Goal: Task Accomplishment & Management: Complete application form

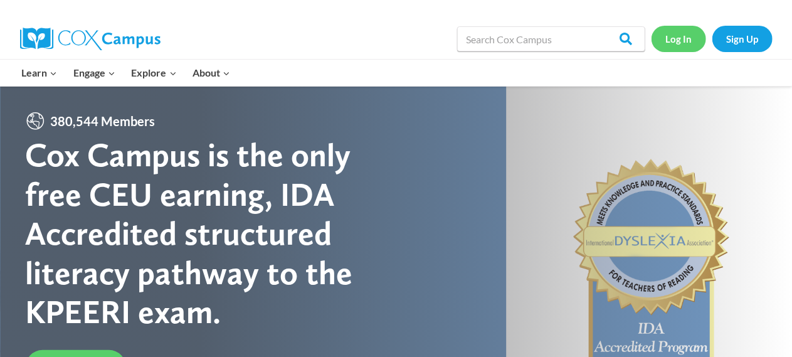
click at [672, 34] on link "Log In" at bounding box center [678, 39] width 55 height 26
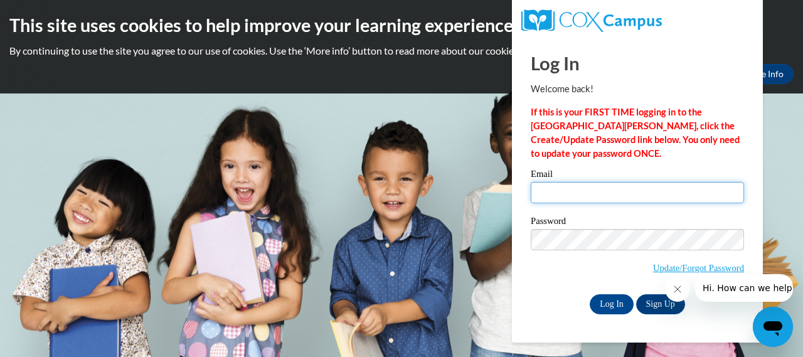
click at [634, 190] on input "Email" at bounding box center [636, 192] width 213 height 21
type input "[PERSON_NAME][EMAIL_ADDRESS][PERSON_NAME][DOMAIN_NAME]"
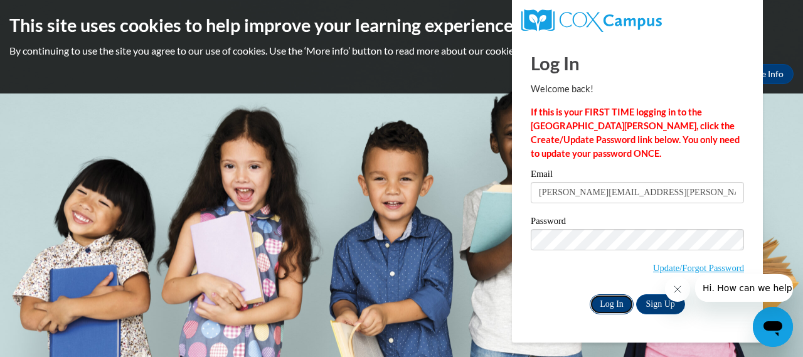
click at [606, 300] on input "Log In" at bounding box center [611, 304] width 44 height 20
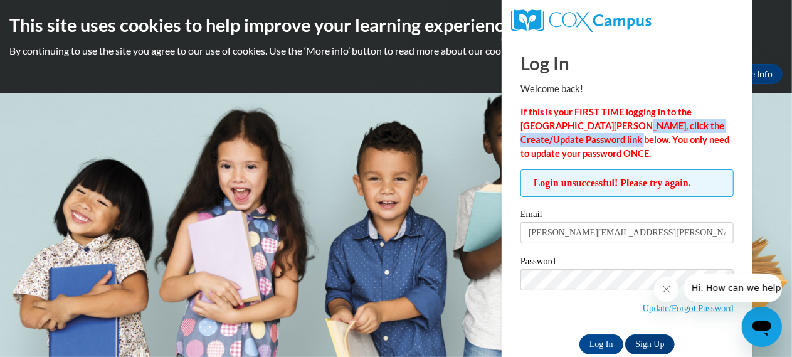
drag, startPoint x: 588, startPoint y: 132, endPoint x: 584, endPoint y: 125, distance: 7.9
click at [584, 125] on p "If this is your FIRST TIME logging in to the NEW Cox Campus, click the Create/U…" at bounding box center [626, 132] width 213 height 55
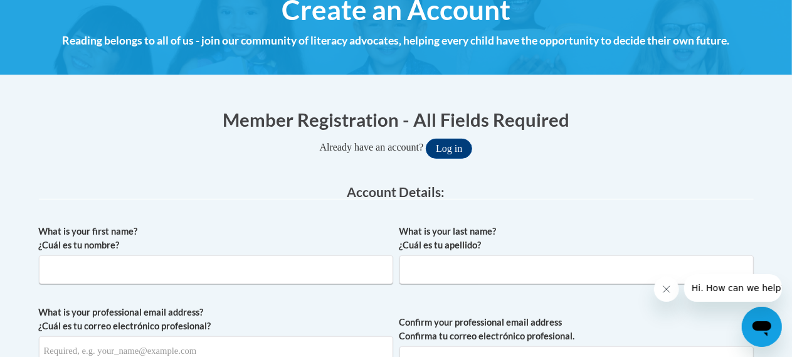
scroll to position [162, 0]
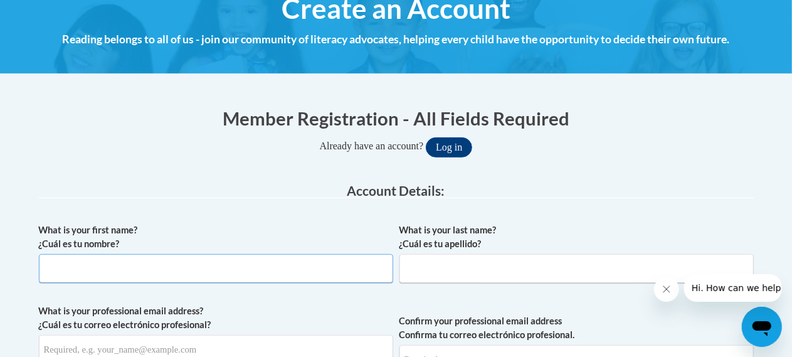
click at [169, 272] on input "What is your first name? ¿Cuál es tu nombre?" at bounding box center [216, 268] width 354 height 29
type input "Phillip"
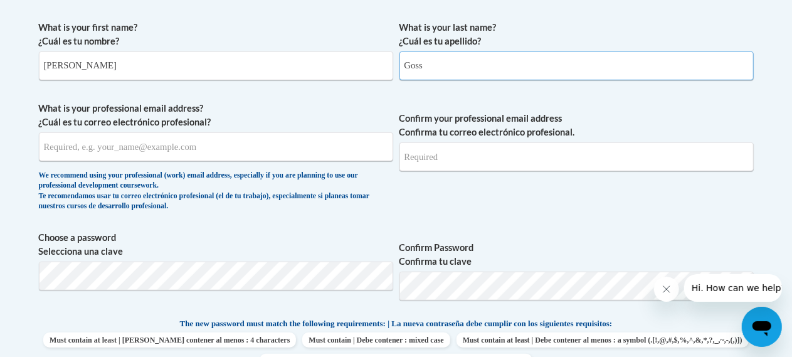
scroll to position [365, 0]
type input "Goss"
click at [127, 155] on input "What is your professional email address? ¿Cuál es tu correo electrónico profesi…" at bounding box center [216, 146] width 354 height 29
type input "phillip.goss@rusd.org"
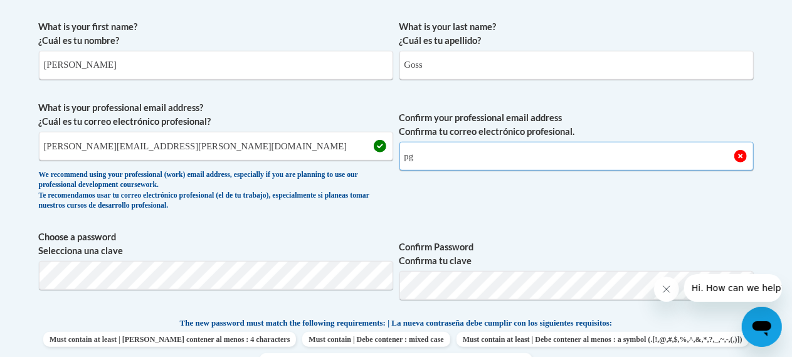
type input "p"
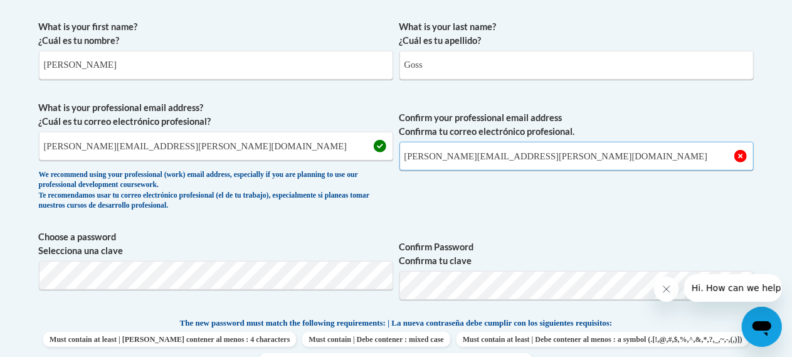
type input "phillip.goss@rusd.org"
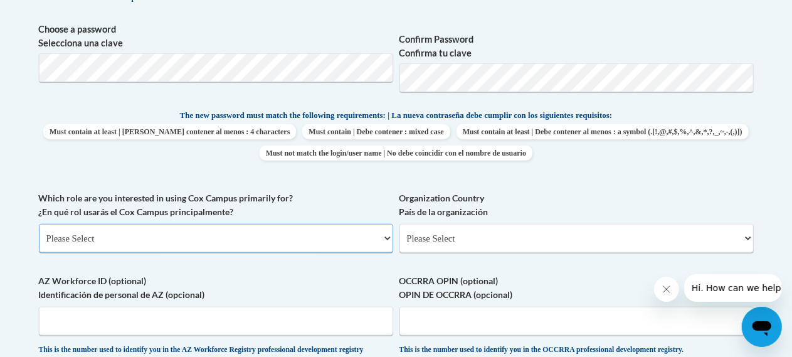
scroll to position [577, 0]
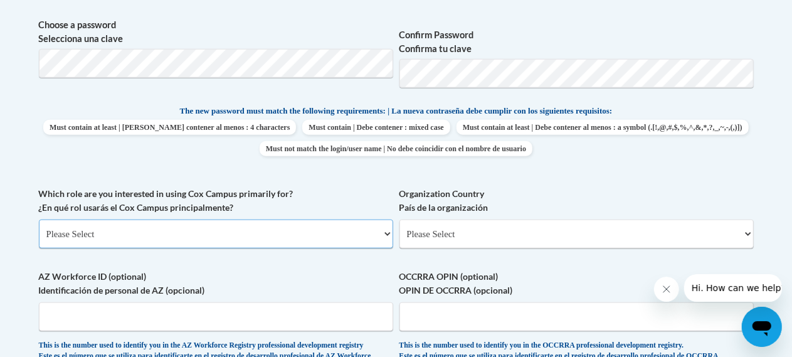
click at [175, 242] on select "Please Select College/University | Colegio/Universidad Community/Nonprofit Part…" at bounding box center [216, 233] width 354 height 29
select select "fbf2d438-af2f-41f8-98f1-81c410e29de3"
click at [39, 219] on select "Please Select College/University | Colegio/Universidad Community/Nonprofit Part…" at bounding box center [216, 233] width 354 height 29
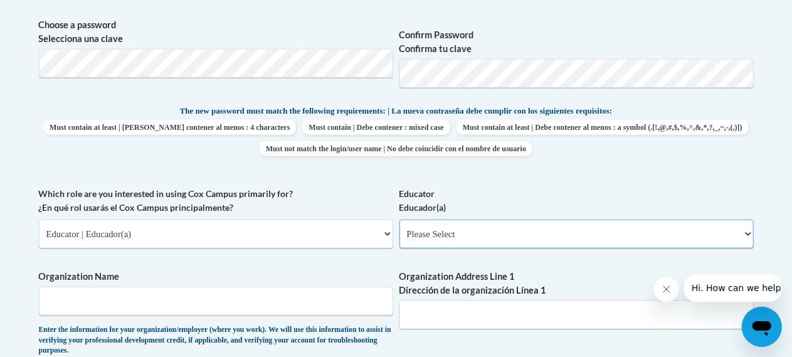
click at [459, 229] on select "Please Select Early Learning/Daycare Teacher/Family Home Care Provider | Maestr…" at bounding box center [576, 233] width 354 height 29
select select "8e40623d-54d0-45cd-9f92-5df65cd3f8cf"
click at [399, 219] on select "Please Select Early Learning/Daycare Teacher/Family Home Care Provider | Maestr…" at bounding box center [576, 233] width 354 height 29
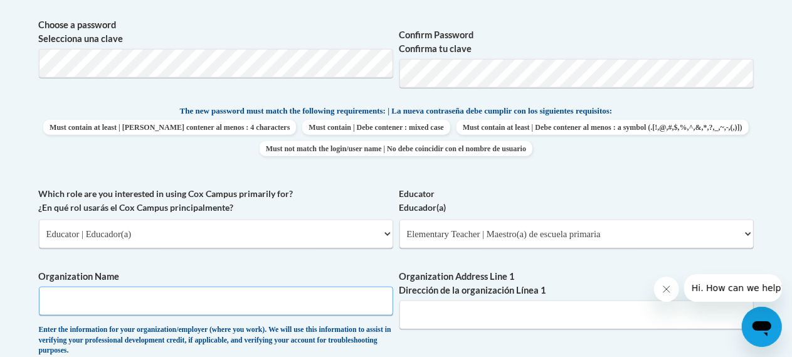
click at [208, 289] on input "Organization Name" at bounding box center [216, 301] width 354 height 29
type input "RUSD"
type input "Not sure"
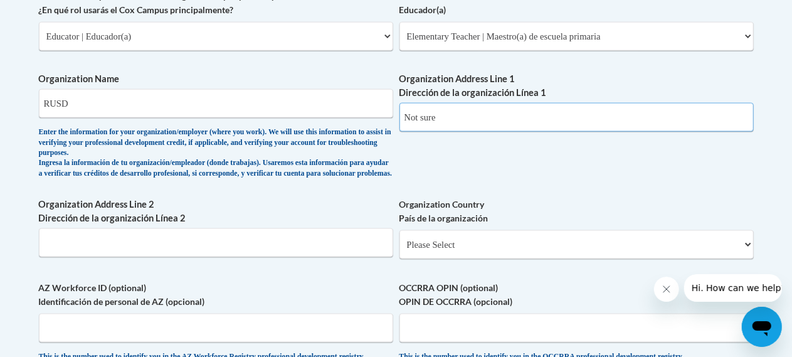
scroll to position [775, 0]
click at [458, 119] on input "Not sure" at bounding box center [576, 116] width 354 height 29
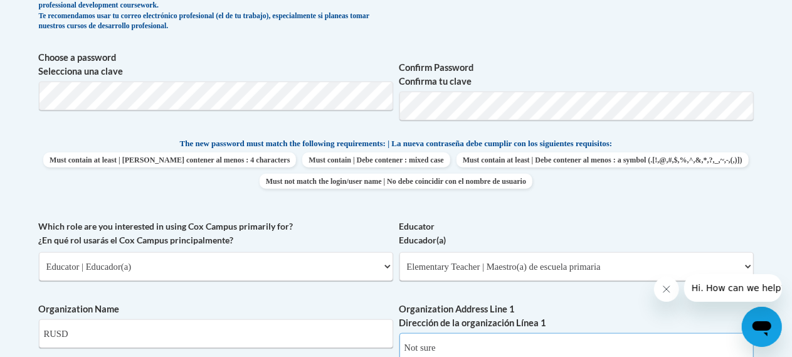
scroll to position [549, 0]
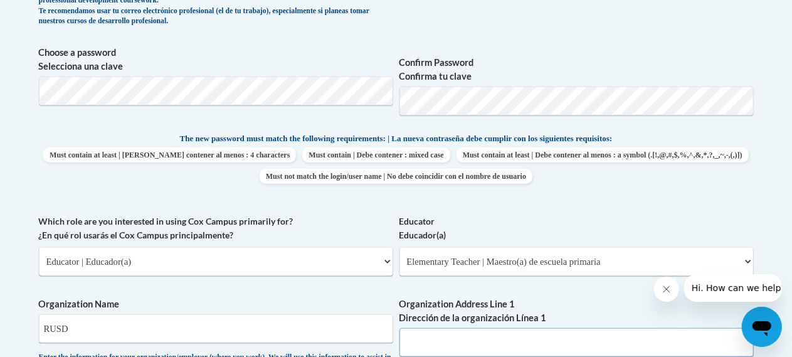
click at [434, 335] on input "Organization Address Line 1 Dirección de la organización Línea 1" at bounding box center [576, 342] width 354 height 29
paste input "E010890"
type input "E010890"
click at [434, 335] on input "E010890" at bounding box center [576, 342] width 354 height 29
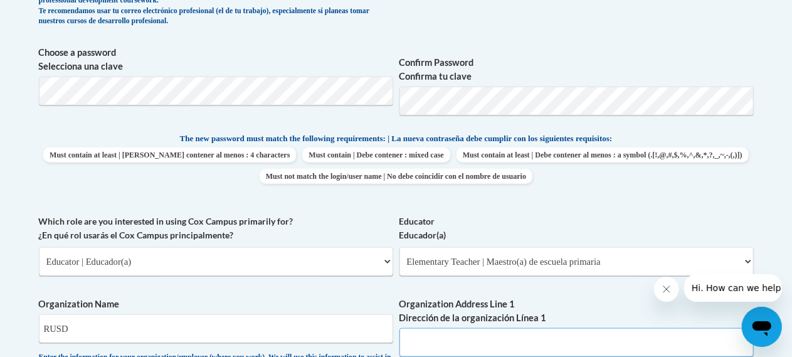
paste input "3109 Mt. Pleasant St. Racine, WI 53404"
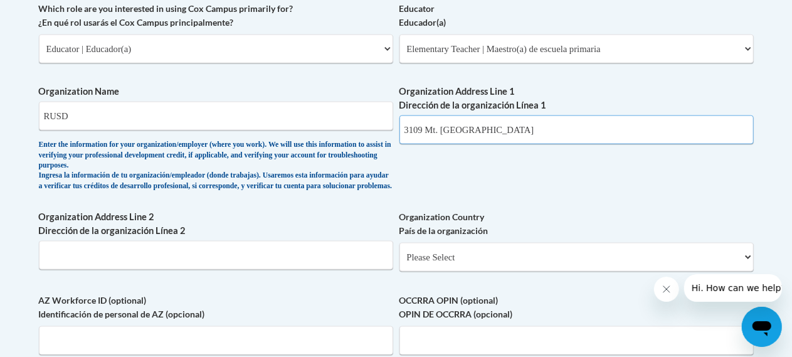
scroll to position [767, 0]
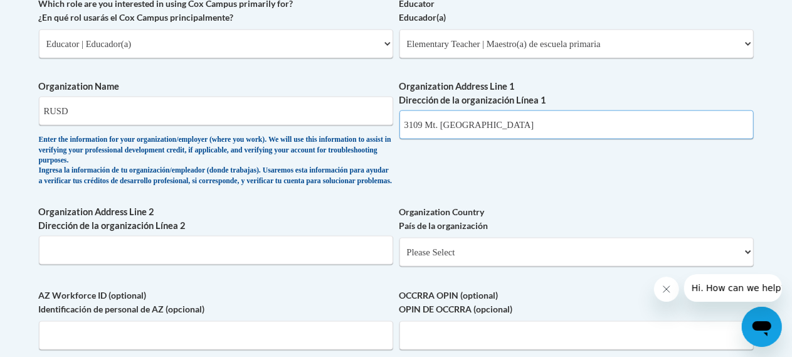
type input "3109 Mt. Pleasant St. Racine, WI 53404"
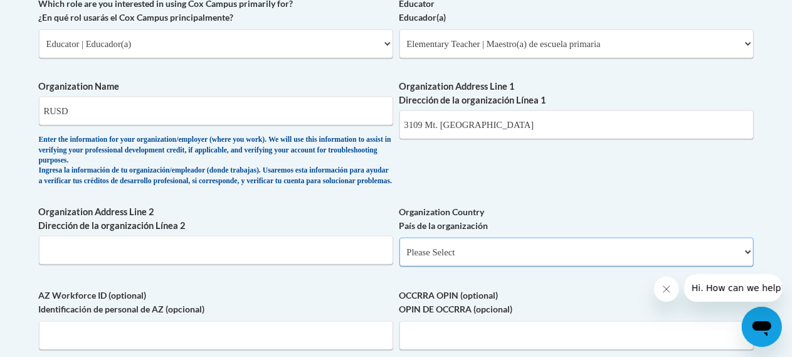
click at [480, 254] on select "Please Select United States | Estados Unidos Outside of the United States | Fue…" at bounding box center [576, 252] width 354 height 29
select select "ad49bcad-a171-4b2e-b99c-48b446064914"
click at [399, 238] on select "Please Select United States | Estados Unidos Outside of the United States | Fue…" at bounding box center [576, 252] width 354 height 29
select select
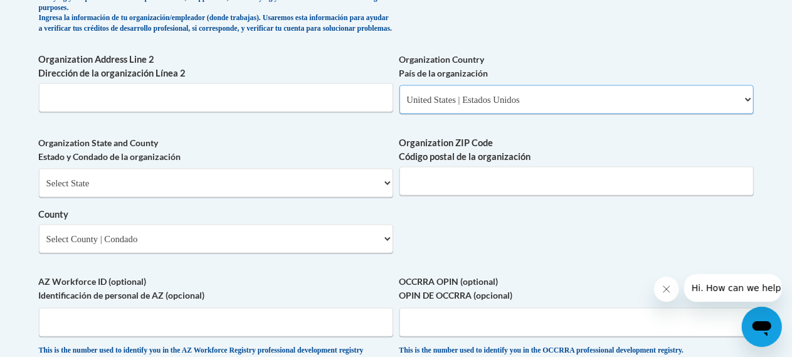
scroll to position [922, 0]
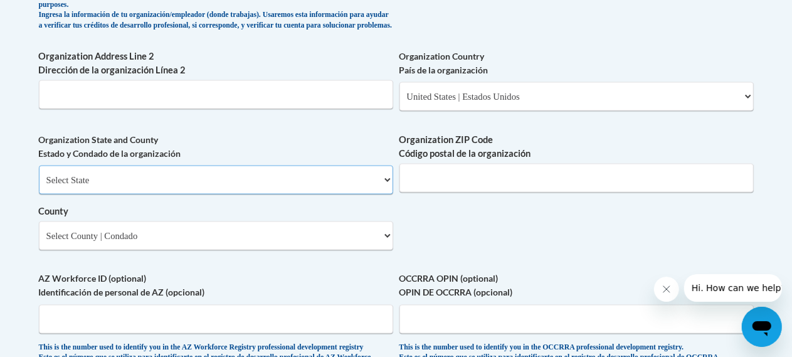
click at [174, 194] on select "Select State Alabama Alaska Arizona Arkansas California Colorado Connecticut De…" at bounding box center [216, 180] width 354 height 29
select select "Wisconsin"
click at [39, 166] on select "Select State Alabama Alaska Arizona Arkansas California Colorado Connecticut De…" at bounding box center [216, 180] width 354 height 29
click at [468, 176] on input "Organization ZIP Code Código postal de la organización" at bounding box center [576, 178] width 354 height 29
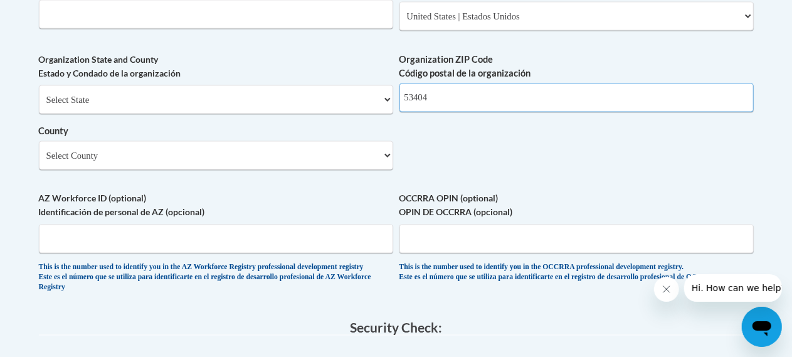
scroll to position [1003, 0]
type input "53404"
click at [235, 163] on select "Select County Adams Ashland Barron Bayfield Brown Buffalo Burnett Calumet Chipp…" at bounding box center [216, 154] width 354 height 29
select select "Racine"
click at [39, 140] on select "Select County Adams Ashland Barron Bayfield Brown Buffalo Burnett Calumet Chipp…" at bounding box center [216, 154] width 354 height 29
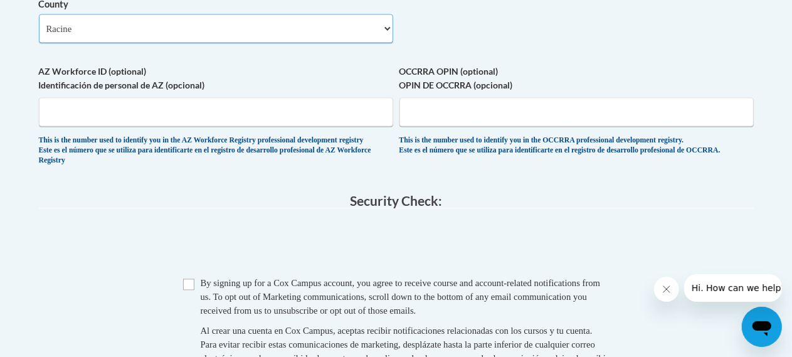
scroll to position [1131, 0]
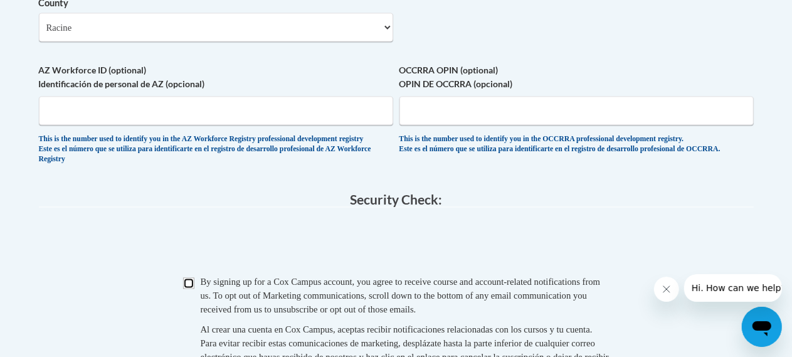
click at [189, 289] on input "Checkbox" at bounding box center [188, 283] width 11 height 11
checkbox input "true"
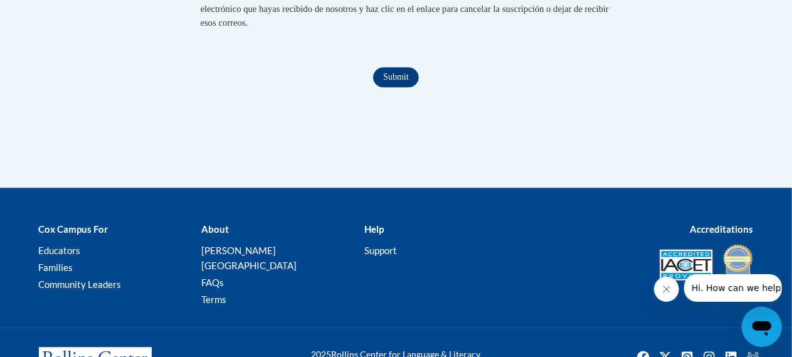
scroll to position [1482, 0]
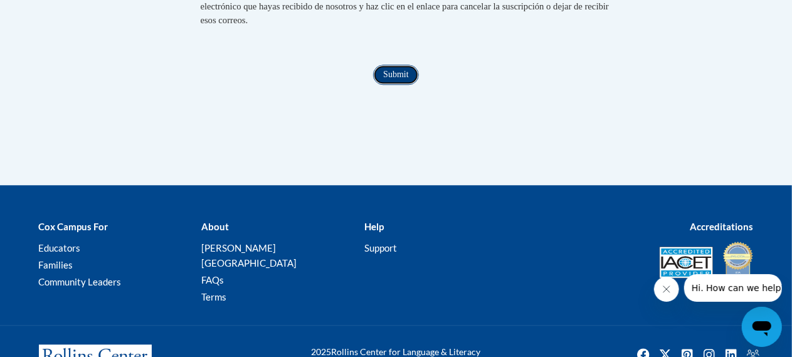
click at [393, 83] on input "Submit" at bounding box center [395, 75] width 45 height 20
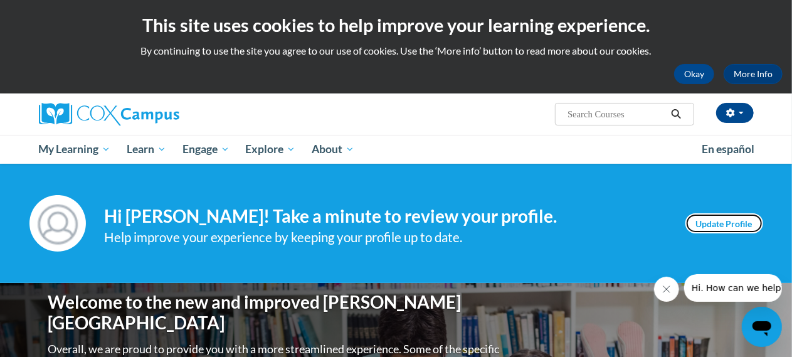
click at [716, 221] on link "Update Profile" at bounding box center [724, 223] width 78 height 20
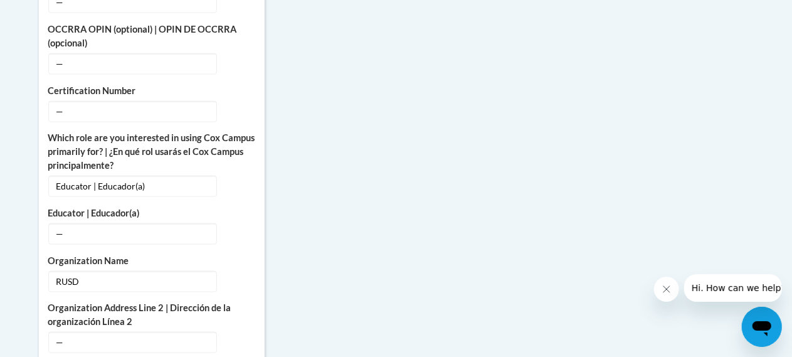
scroll to position [729, 0]
click at [148, 223] on span "—" at bounding box center [132, 233] width 169 height 21
click at [237, 228] on icon "Custom profile fields" at bounding box center [240, 232] width 9 height 9
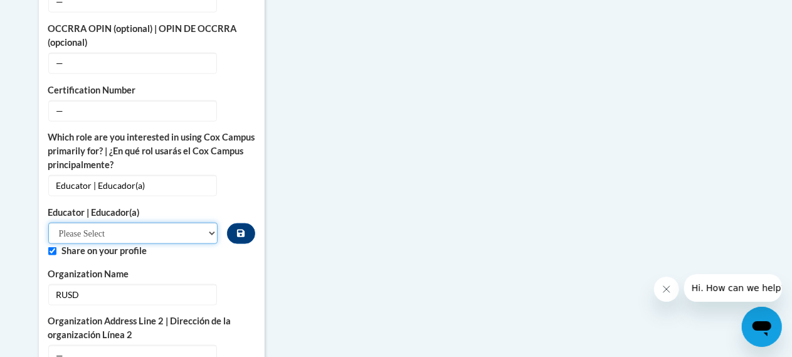
click at [187, 223] on select "Please Select Early Learning/Daycare Teacher/Family Home Care Provider | Maestr…" at bounding box center [133, 233] width 170 height 21
select select "8e40623d-54d0-45cd-9f92-5df65cd3f8cf"
click at [48, 223] on select "Please Select Early Learning/Daycare Teacher/Family Home Care Provider | Maestr…" at bounding box center [133, 233] width 170 height 21
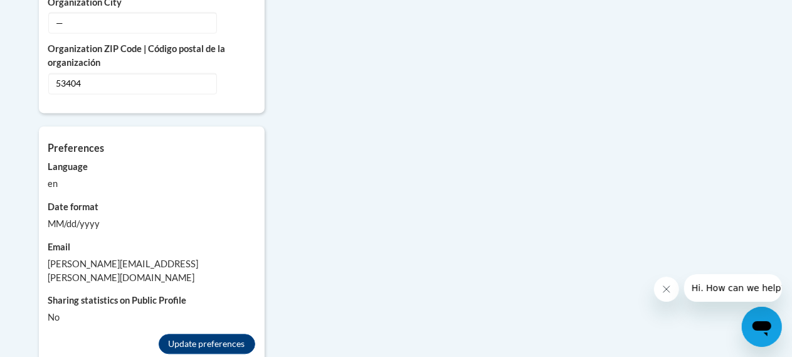
scroll to position [1021, 0]
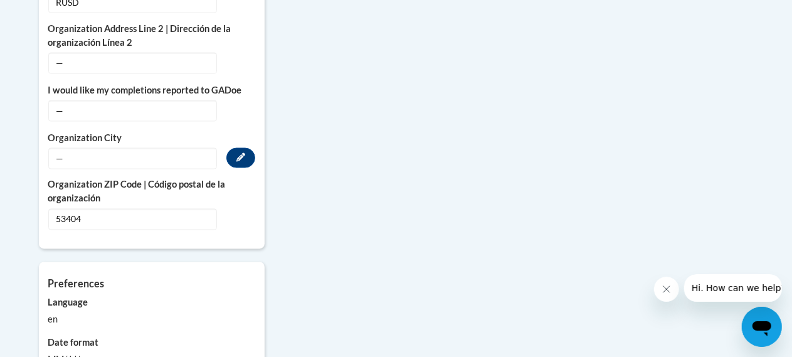
click at [227, 148] on div "— Edit" at bounding box center [151, 158] width 207 height 21
click at [231, 148] on button "Edit" at bounding box center [240, 158] width 29 height 20
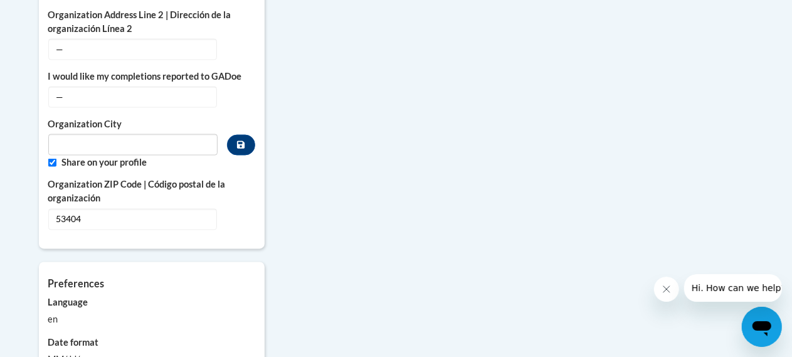
scroll to position [1008, 0]
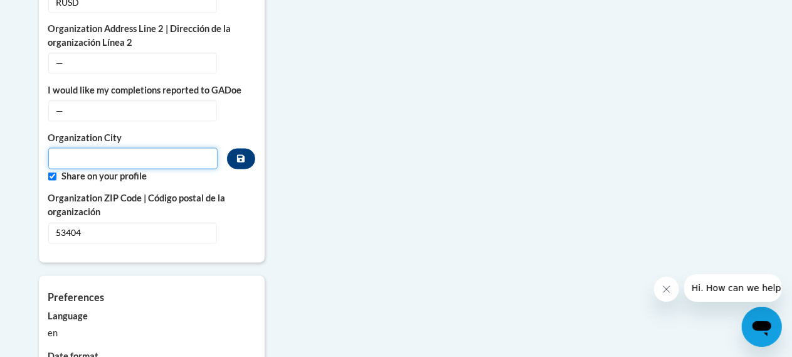
click at [135, 149] on input "Metadata input" at bounding box center [133, 158] width 170 height 21
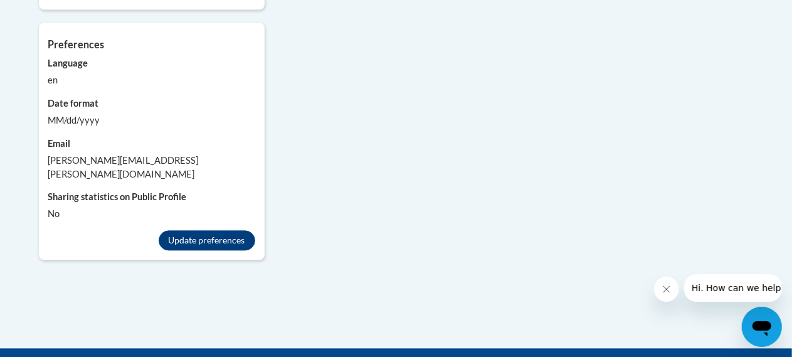
scroll to position [1262, 0]
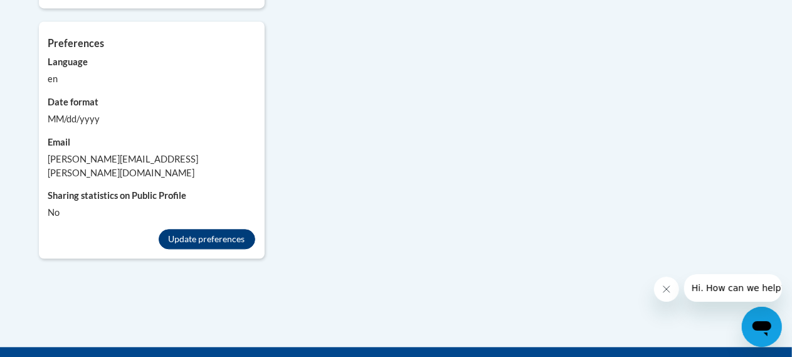
type input "Racine"
click at [194, 229] on button "Update preferences" at bounding box center [207, 239] width 97 height 20
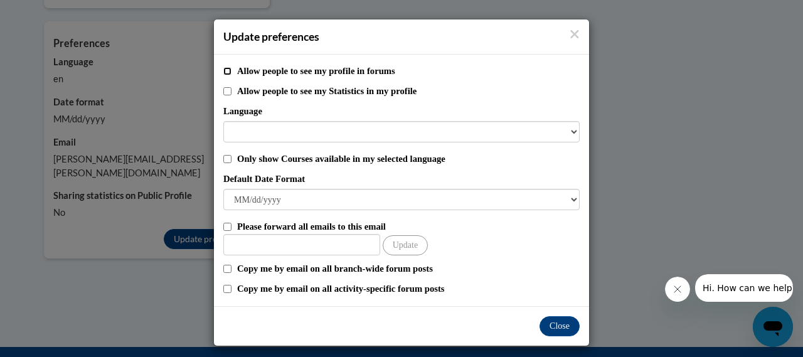
click at [223, 70] on input "Allow people to see my profile in forums" at bounding box center [227, 71] width 8 height 8
checkbox input "true"
click at [223, 88] on input "Allow people to see my Statistics in my profile" at bounding box center [227, 91] width 8 height 8
checkbox input "true"
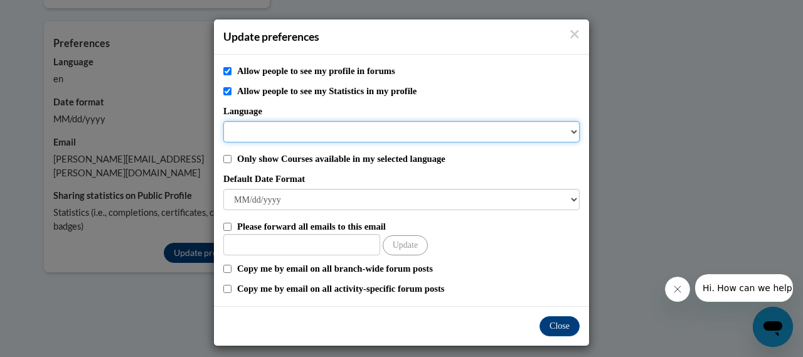
click at [241, 130] on select "Language" at bounding box center [401, 131] width 356 height 21
click at [245, 130] on select "Language" at bounding box center [401, 131] width 356 height 21
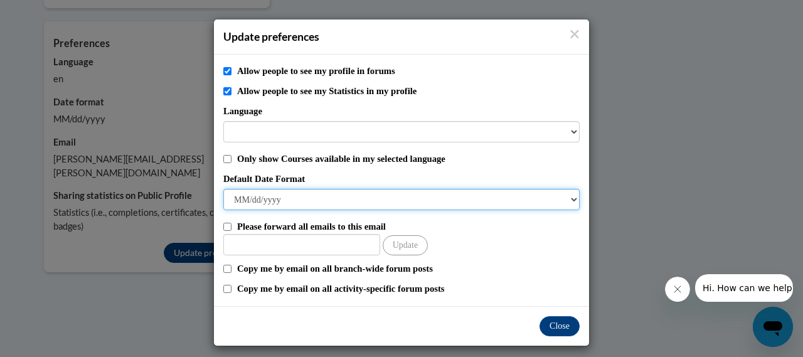
click at [379, 200] on select "M/d/yyyy M/d/yy MM/dd/yy MM/dd/yyyy yy/MM/dd yyyy-MM-dd dd-MMM-yyyy dd/MM/yyyy …" at bounding box center [401, 199] width 356 height 21
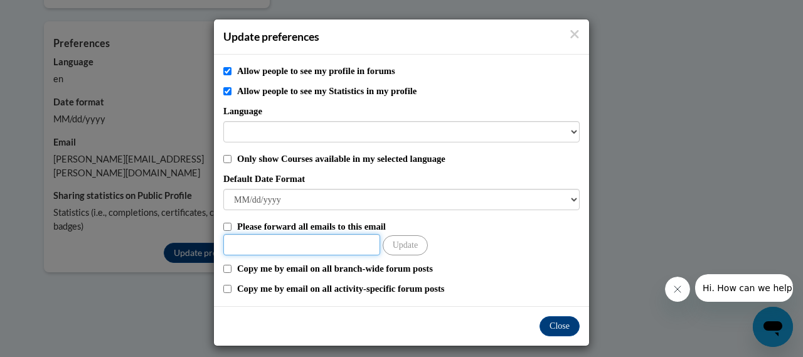
click at [295, 250] on input "Other Email" at bounding box center [301, 244] width 157 height 21
click at [223, 226] on input "Please forward all emails to this email" at bounding box center [227, 227] width 8 height 8
checkbox input "true"
click at [254, 243] on input "Other Email" at bounding box center [301, 244] width 157 height 21
type input "phillip.goss@rusd.org"
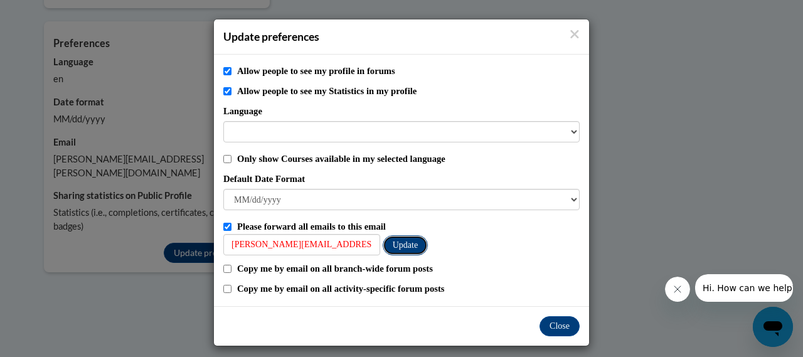
click at [415, 248] on button "Update" at bounding box center [404, 245] width 45 height 20
click at [399, 243] on button "Update" at bounding box center [404, 245] width 45 height 20
click at [399, 240] on button "Update" at bounding box center [404, 245] width 45 height 20
click at [551, 323] on button "Close" at bounding box center [559, 326] width 40 height 20
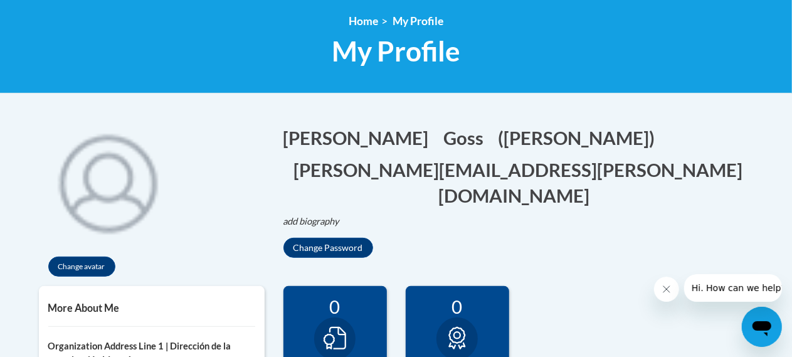
scroll to position [0, 0]
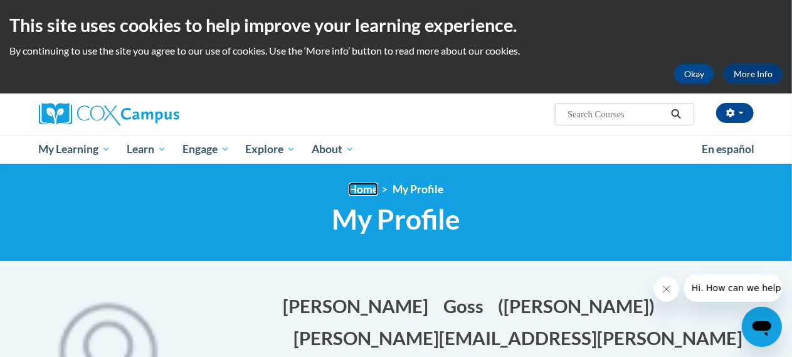
click at [367, 187] on link "Home" at bounding box center [363, 188] width 29 height 13
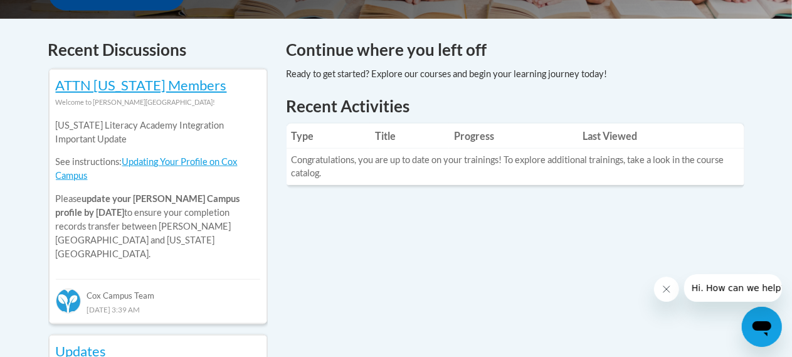
scroll to position [516, 0]
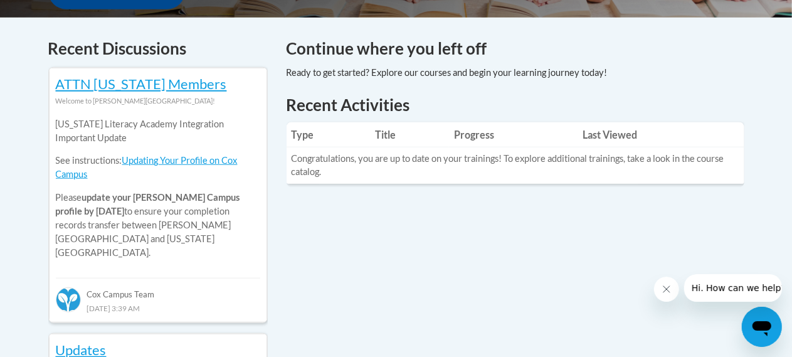
click at [480, 155] on td "Congratulations, you are up to date on your trainings! To explore additional tr…" at bounding box center [516, 165] width 458 height 36
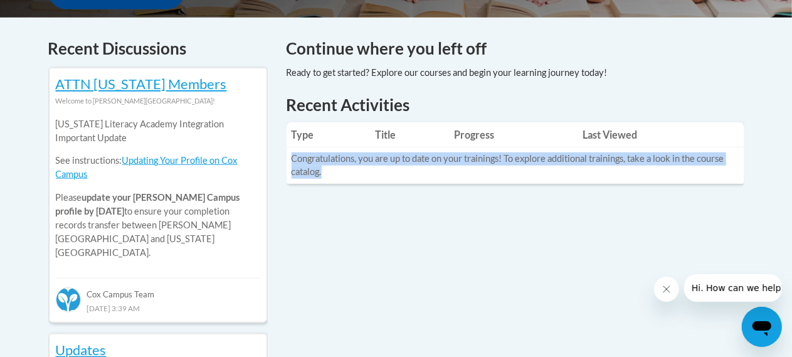
click at [480, 155] on td "Congratulations, you are up to date on your trainings! To explore additional tr…" at bounding box center [516, 165] width 458 height 36
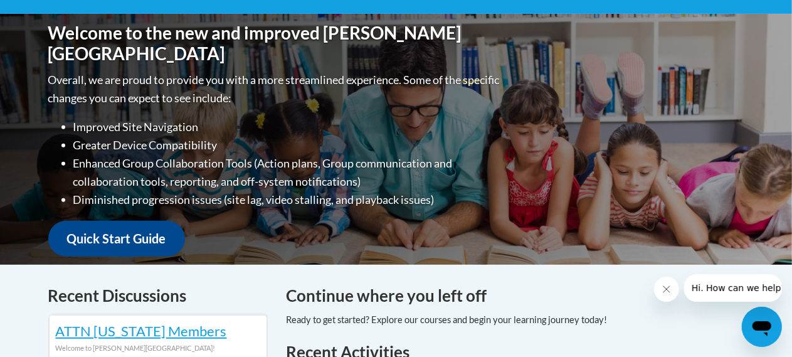
scroll to position [266, 0]
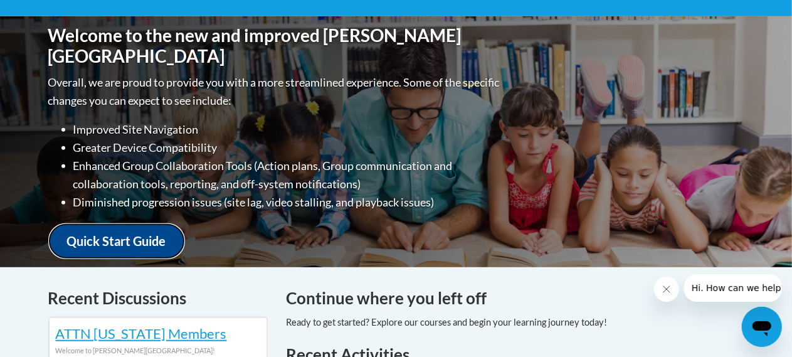
click at [114, 233] on link "Quick Start Guide" at bounding box center [116, 241] width 137 height 36
